Goal: Check status

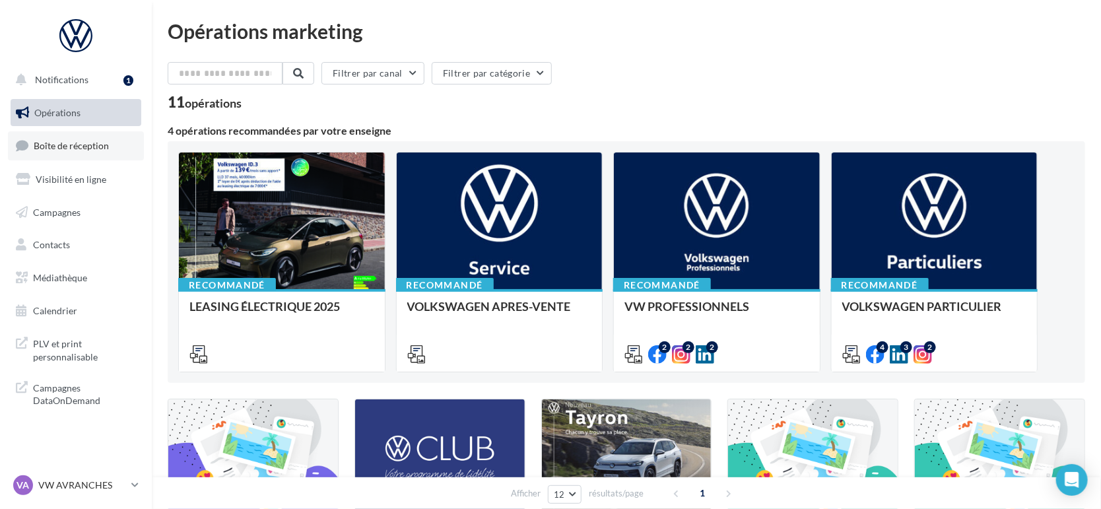
click at [67, 149] on span "Boîte de réception" at bounding box center [71, 145] width 75 height 11
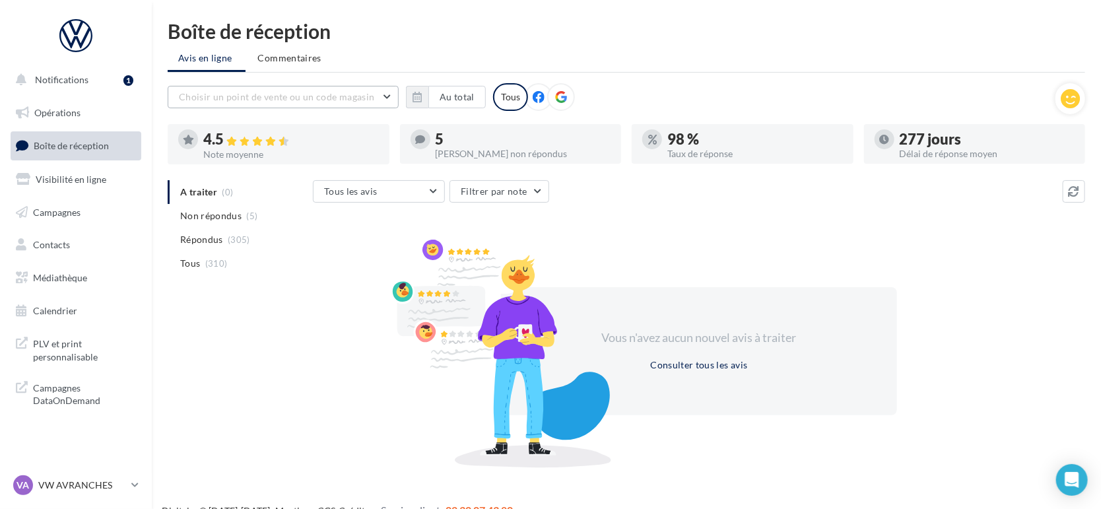
click at [337, 100] on span "Choisir un point de vente ou un code magasin" at bounding box center [276, 96] width 195 height 11
click at [335, 144] on button "1005032 - Volkswagen Avranches - Lemauviel Automobiles" at bounding box center [283, 137] width 231 height 48
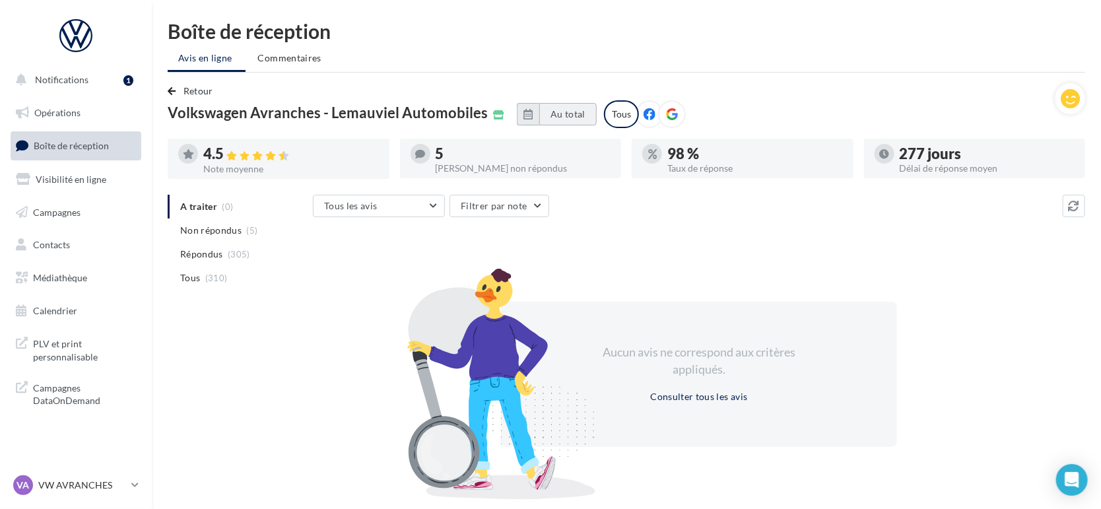
click at [585, 117] on button "Au total" at bounding box center [567, 114] width 57 height 22
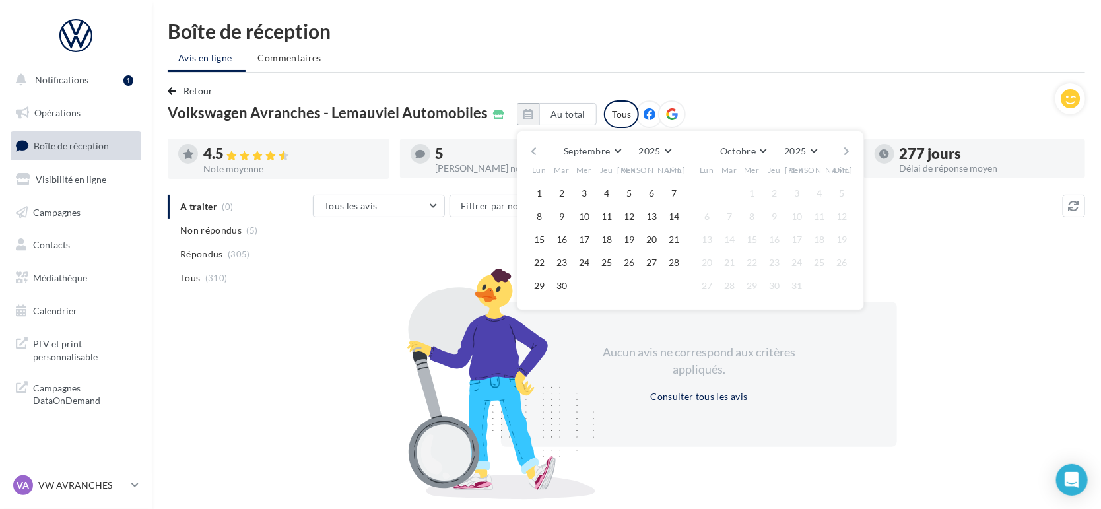
click at [539, 148] on button "button" at bounding box center [533, 151] width 11 height 18
click at [570, 190] on button "1" at bounding box center [562, 193] width 20 height 20
click at [760, 150] on button "Août" at bounding box center [742, 151] width 42 height 18
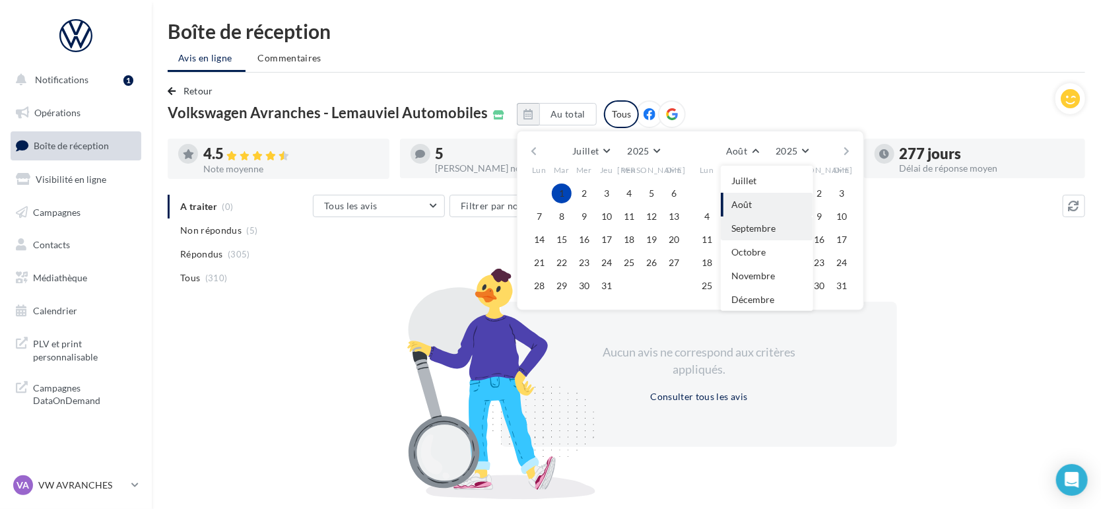
click at [761, 232] on span "Septembre" at bounding box center [753, 227] width 44 height 11
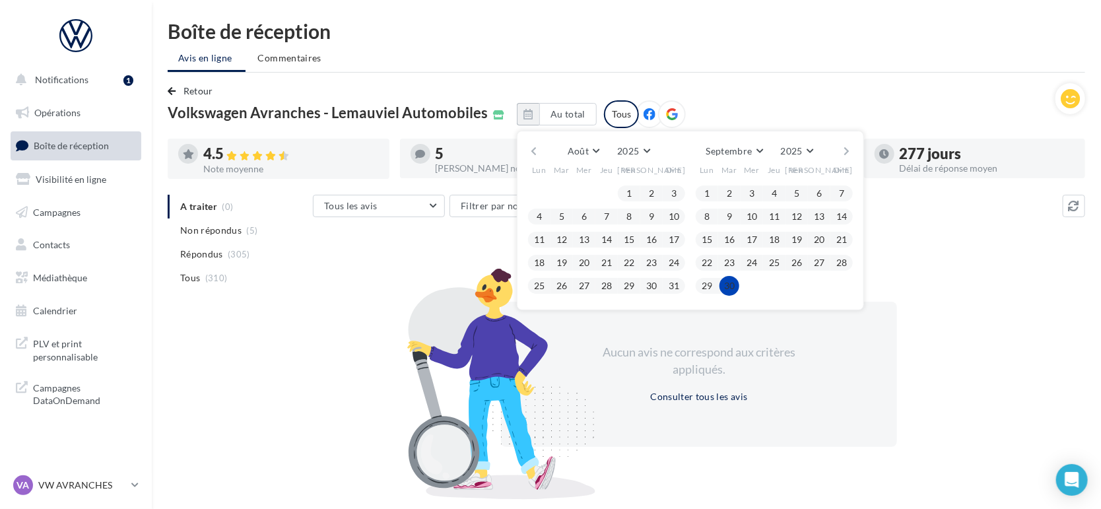
click at [739, 292] on button "30" at bounding box center [729, 286] width 20 height 20
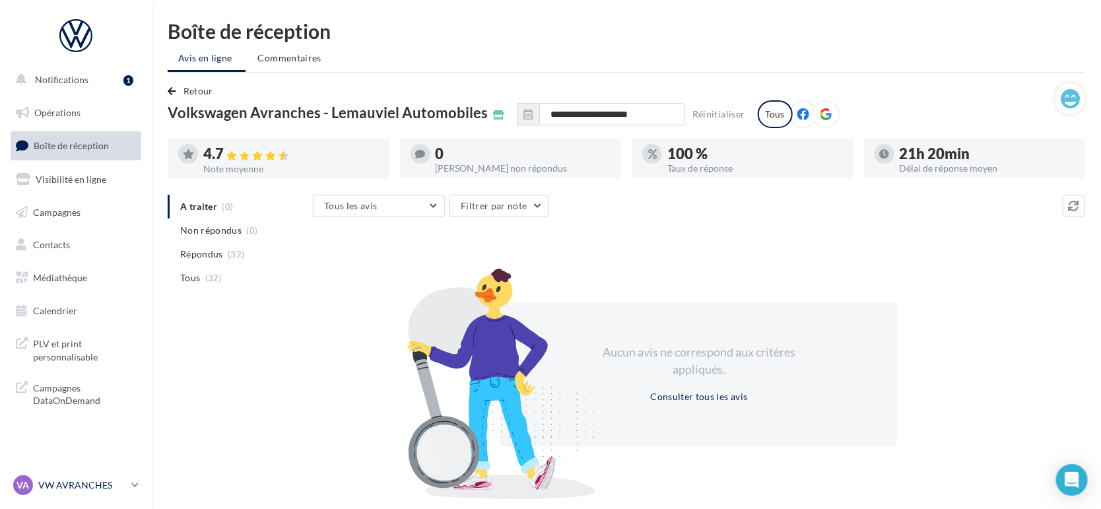
click at [79, 486] on p "VW AVRANCHES" at bounding box center [82, 484] width 88 height 13
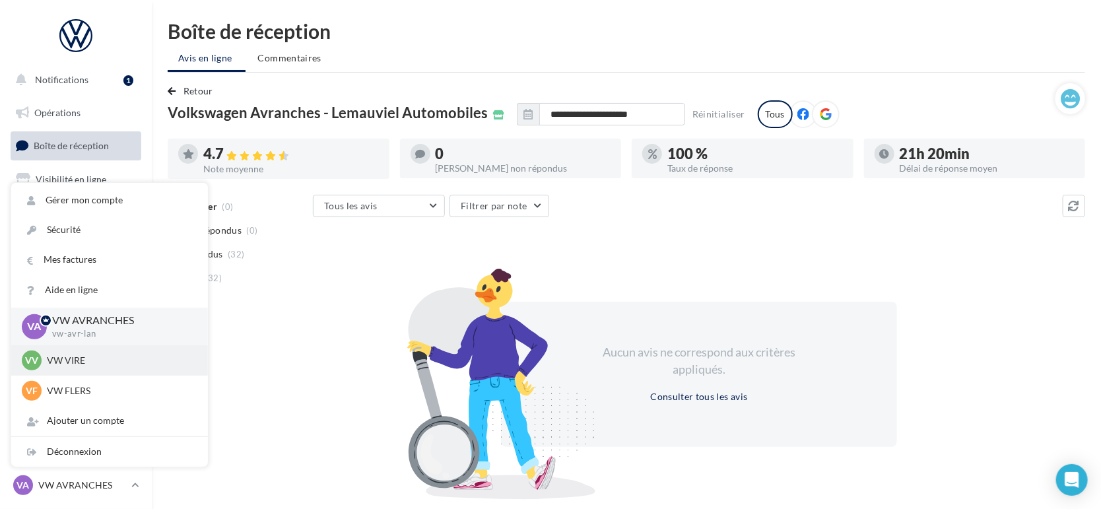
click at [88, 366] on p "VW VIRE" at bounding box center [119, 360] width 145 height 13
